Goal: Download file/media

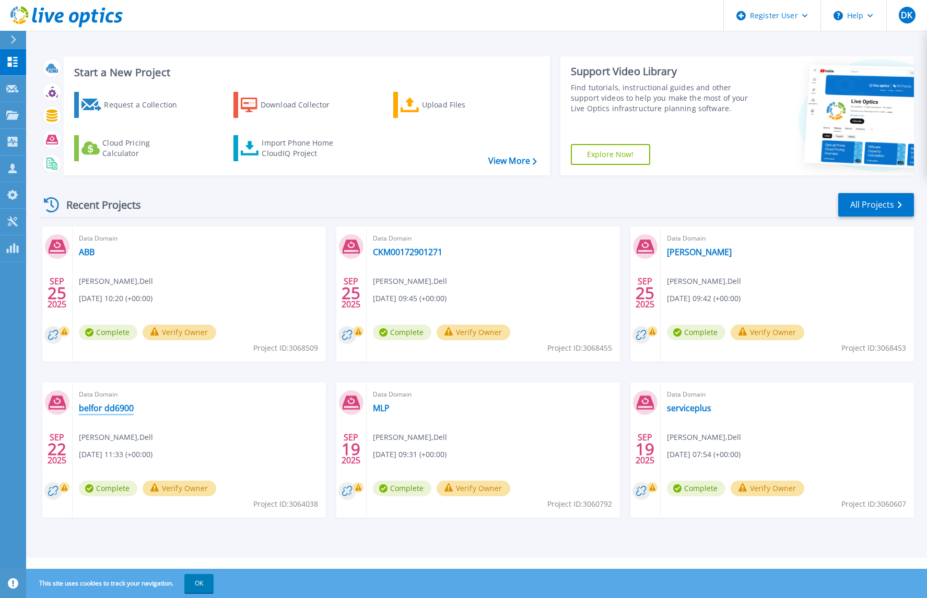
click at [123, 409] on link "belfor dd6900" at bounding box center [106, 408] width 55 height 10
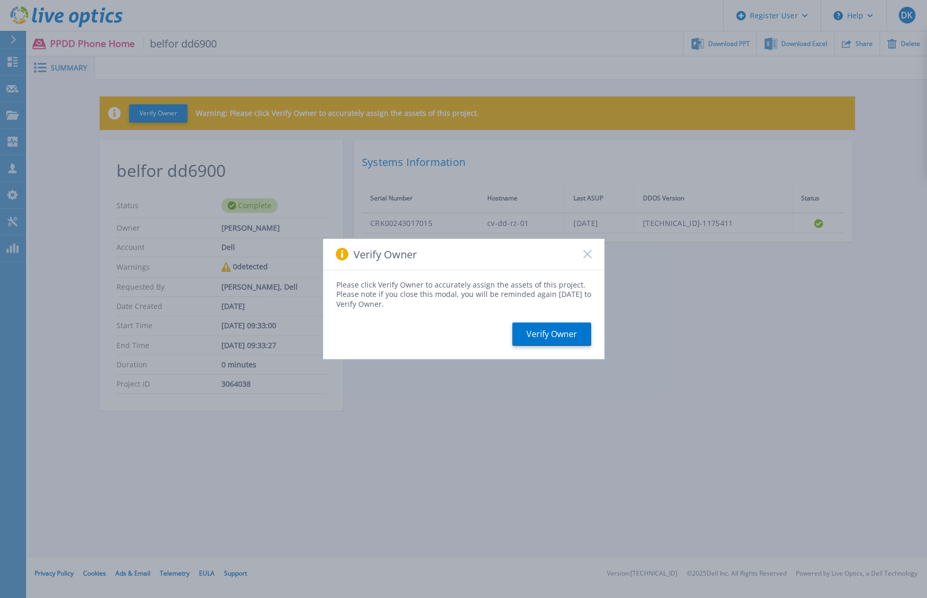
click at [590, 254] on icon at bounding box center [587, 254] width 8 height 8
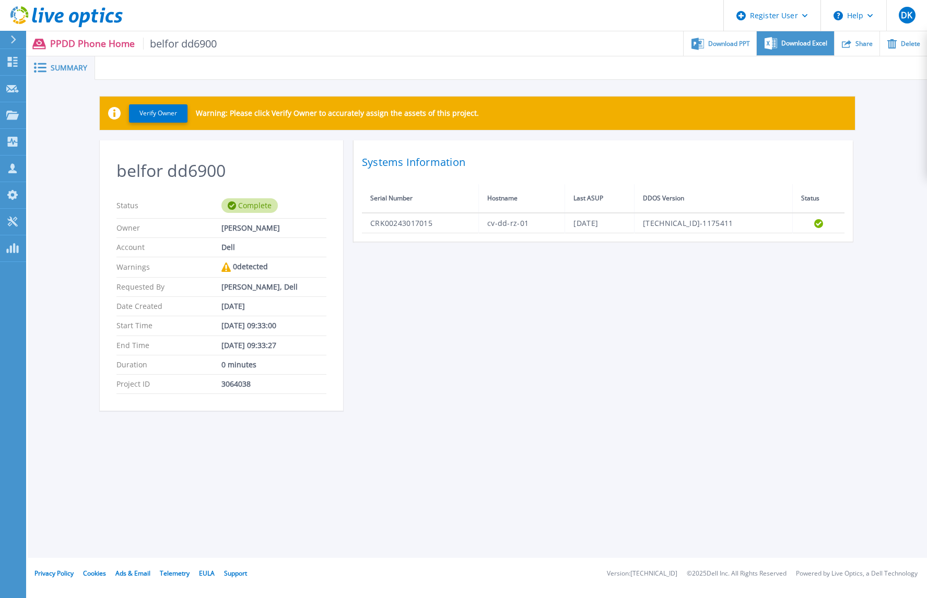
click at [785, 42] on span "Download Excel" at bounding box center [804, 43] width 46 height 6
